Goal: Transaction & Acquisition: Purchase product/service

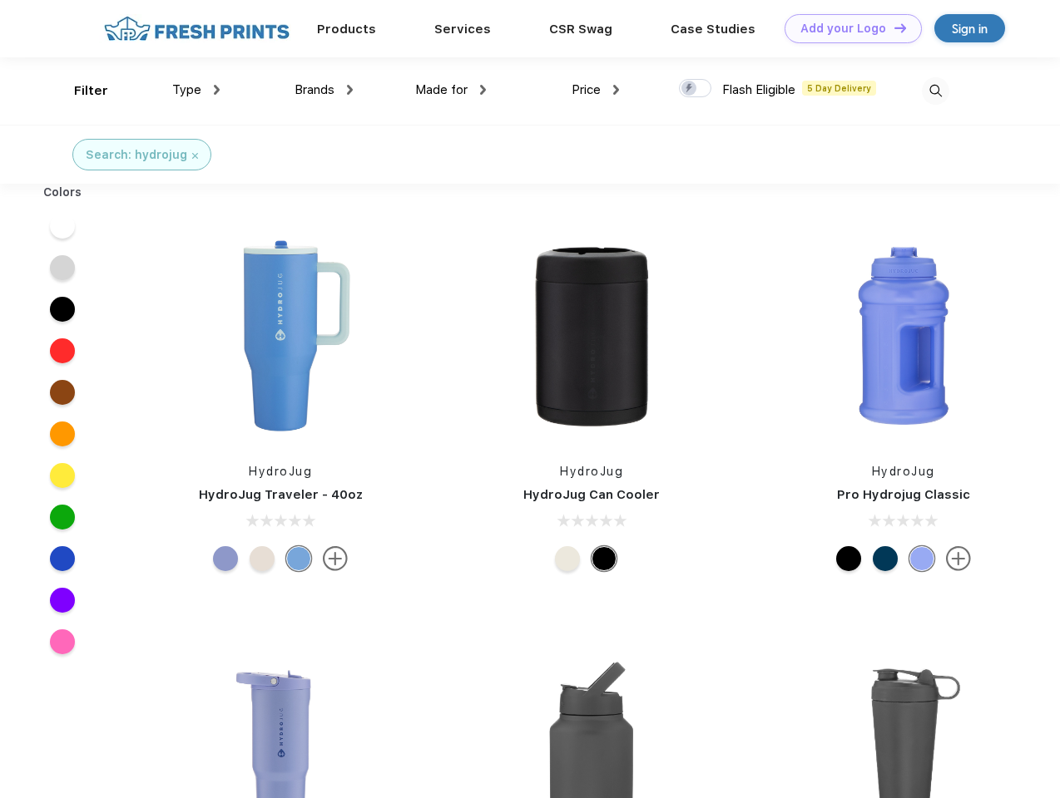
click at [847, 28] on link "Add your Logo Design Tool" at bounding box center [852, 28] width 137 height 29
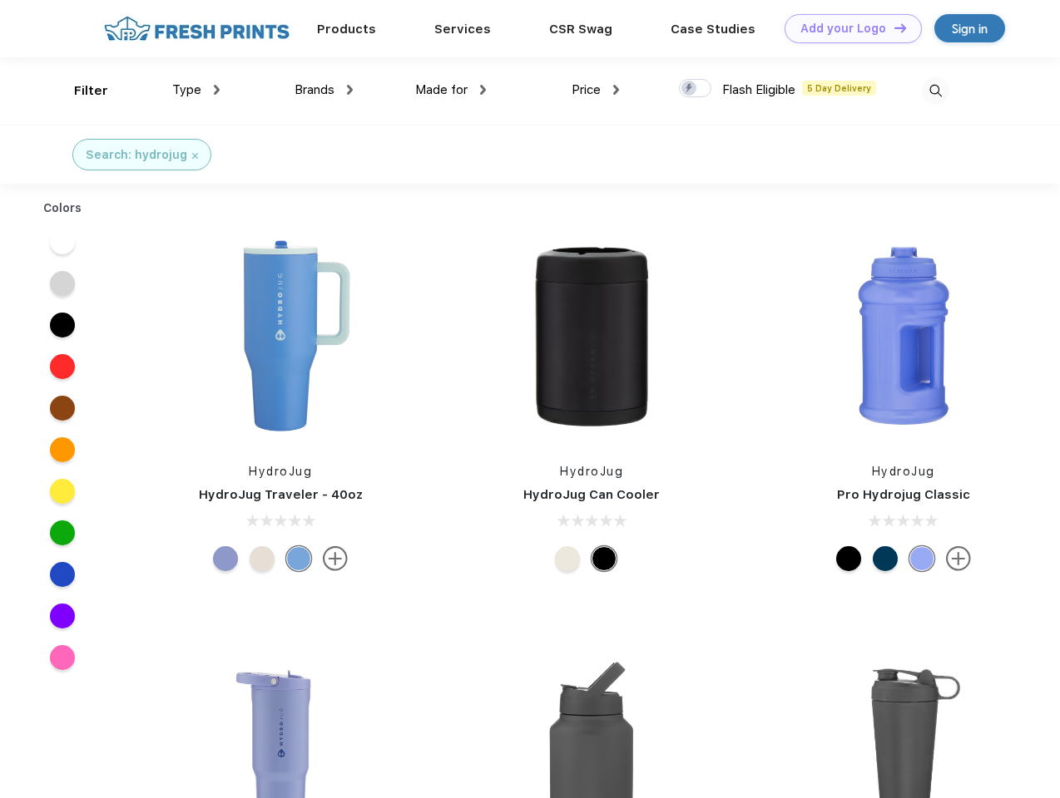
click at [0, 0] on div "Design Tool" at bounding box center [0, 0] width 0 height 0
click at [892, 27] on link "Add your Logo Design Tool" at bounding box center [852, 28] width 137 height 29
click at [80, 91] on div "Filter" at bounding box center [91, 91] width 34 height 19
click at [196, 90] on span "Type" at bounding box center [186, 89] width 29 height 15
click at [324, 90] on span "Brands" at bounding box center [314, 89] width 40 height 15
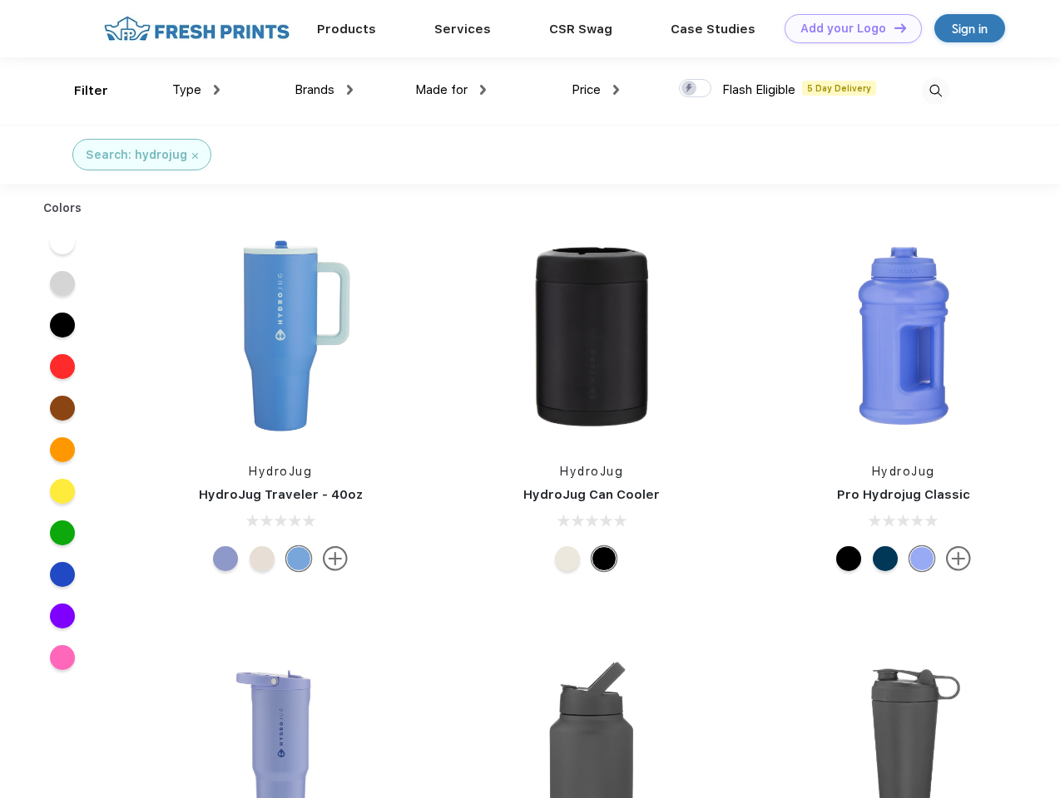
click at [451, 90] on span "Made for" at bounding box center [441, 89] width 52 height 15
click at [596, 90] on span "Price" at bounding box center [585, 89] width 29 height 15
click at [695, 89] on div at bounding box center [695, 88] width 32 height 18
click at [690, 89] on input "checkbox" at bounding box center [684, 83] width 11 height 11
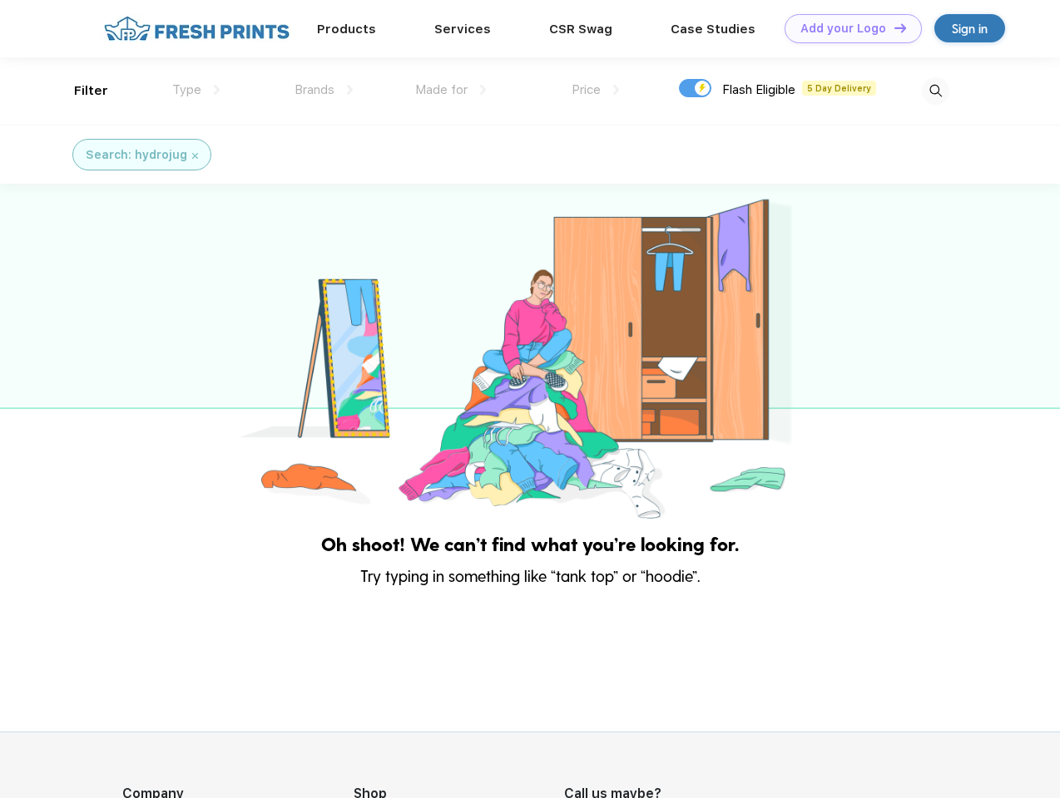
click at [935, 91] on img at bounding box center [935, 90] width 27 height 27
